Goal: Task Accomplishment & Management: Manage account settings

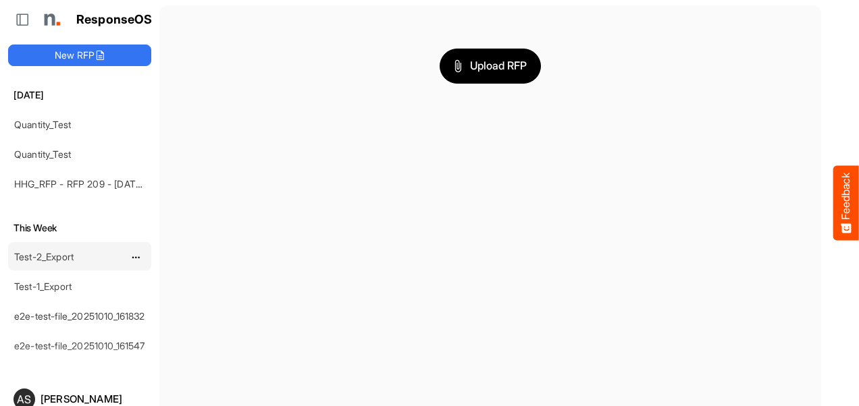
click at [42, 255] on link "Test-2_Export" at bounding box center [43, 256] width 59 height 11
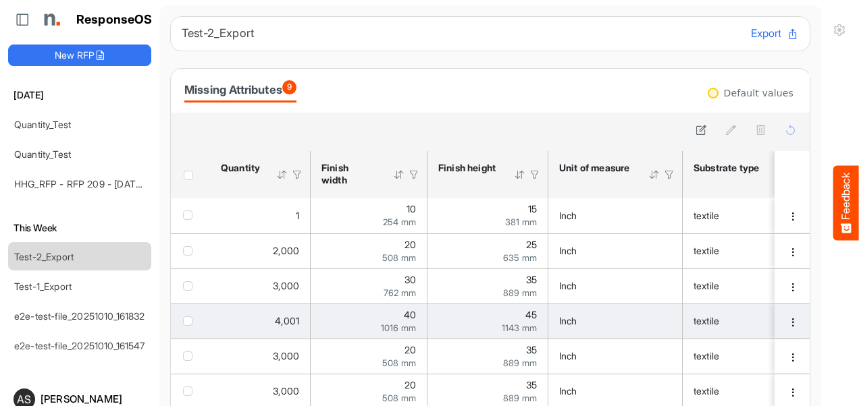
click at [406, 323] on span "1016 mm" at bounding box center [398, 328] width 35 height 11
click at [187, 321] on span "checkbox" at bounding box center [187, 321] width 9 height 9
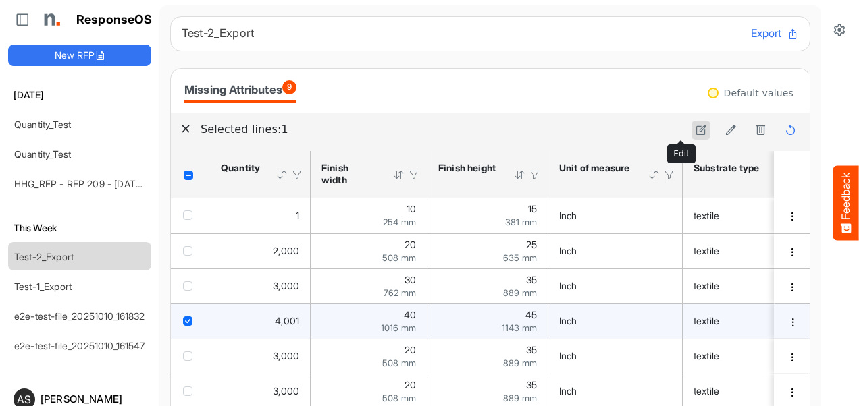
click at [695, 132] on icon at bounding box center [700, 129] width 11 height 11
click at [412, 320] on icon "40 is template cell Column Header httpsnorthellcomontologiesmapping-rulesmeasur…" at bounding box center [409, 321] width 11 height 11
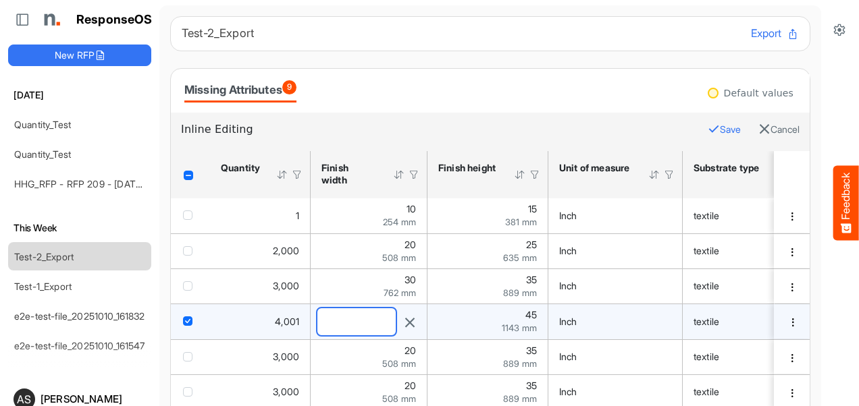
drag, startPoint x: 356, startPoint y: 321, endPoint x: 320, endPoint y: 323, distance: 36.5
click at [320, 323] on input "**" at bounding box center [356, 322] width 78 height 27
type input "*"
click at [708, 127] on button "Save" at bounding box center [724, 130] width 33 height 18
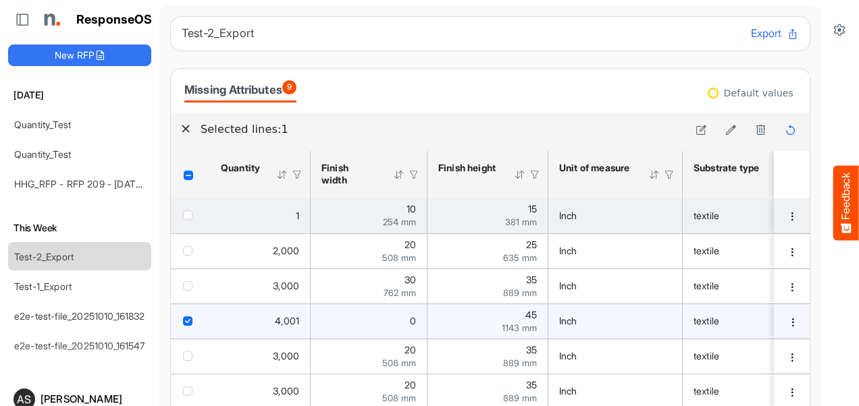
click at [217, 217] on td "1" at bounding box center [260, 215] width 101 height 35
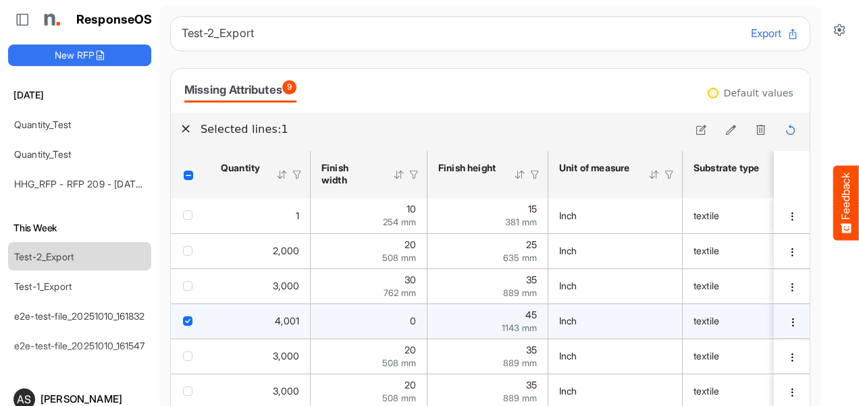
click at [189, 323] on span "checkbox" at bounding box center [187, 321] width 9 height 9
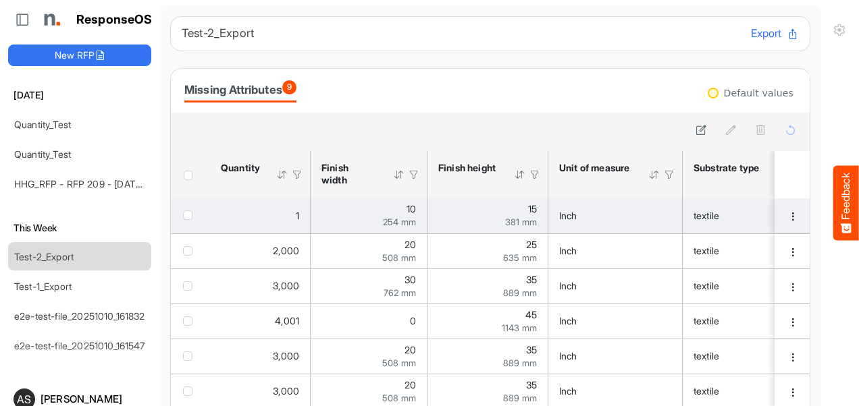
click at [186, 210] on div "checkbox" at bounding box center [190, 216] width 15 height 14
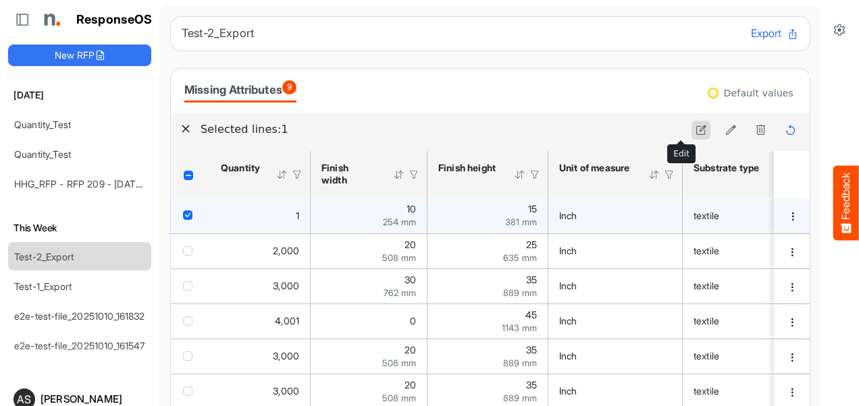
click at [691, 130] on button at bounding box center [700, 130] width 19 height 19
click at [291, 214] on icon "1 is template cell Column Header httpsnorthellcomontologiesmapping-rulesorderha…" at bounding box center [292, 215] width 11 height 11
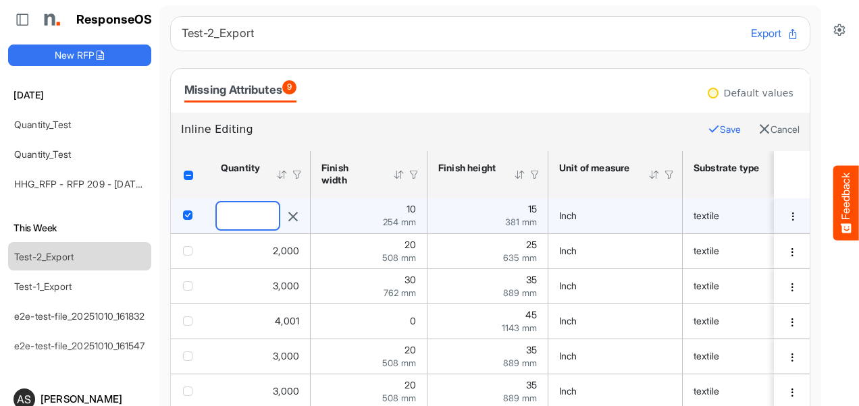
drag, startPoint x: 232, startPoint y: 219, endPoint x: 219, endPoint y: 217, distance: 13.7
click at [219, 217] on input "*" at bounding box center [248, 216] width 62 height 27
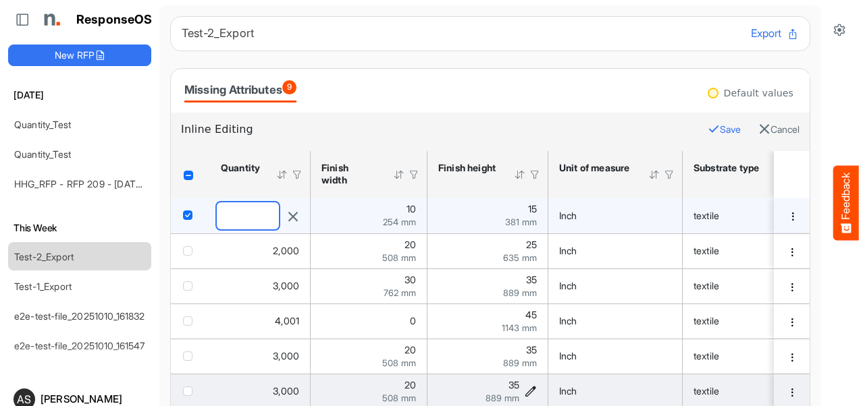
type input "*"
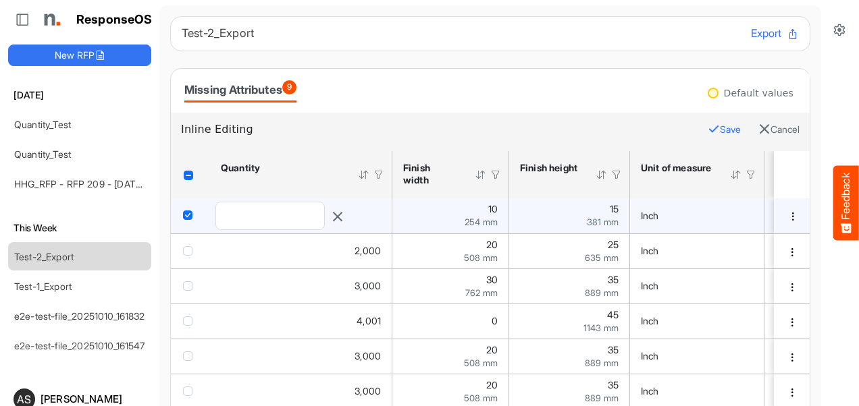
click at [708, 133] on icon "button" at bounding box center [714, 129] width 12 height 12
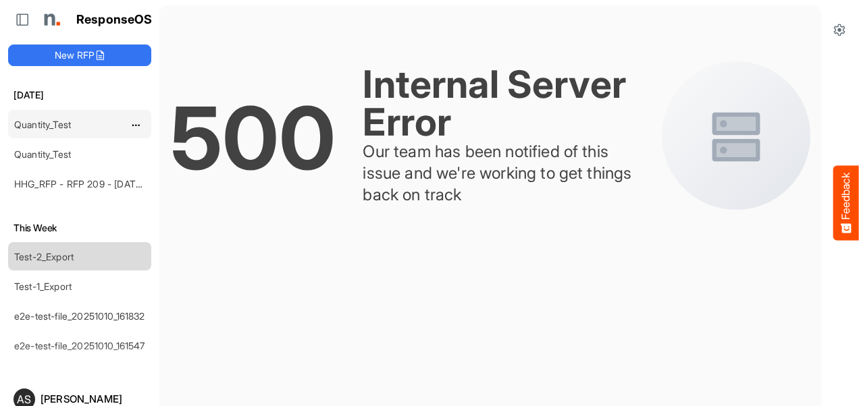
click at [49, 130] on div "Quantity_Test" at bounding box center [69, 124] width 120 height 27
